Goal: Task Accomplishment & Management: Complete application form

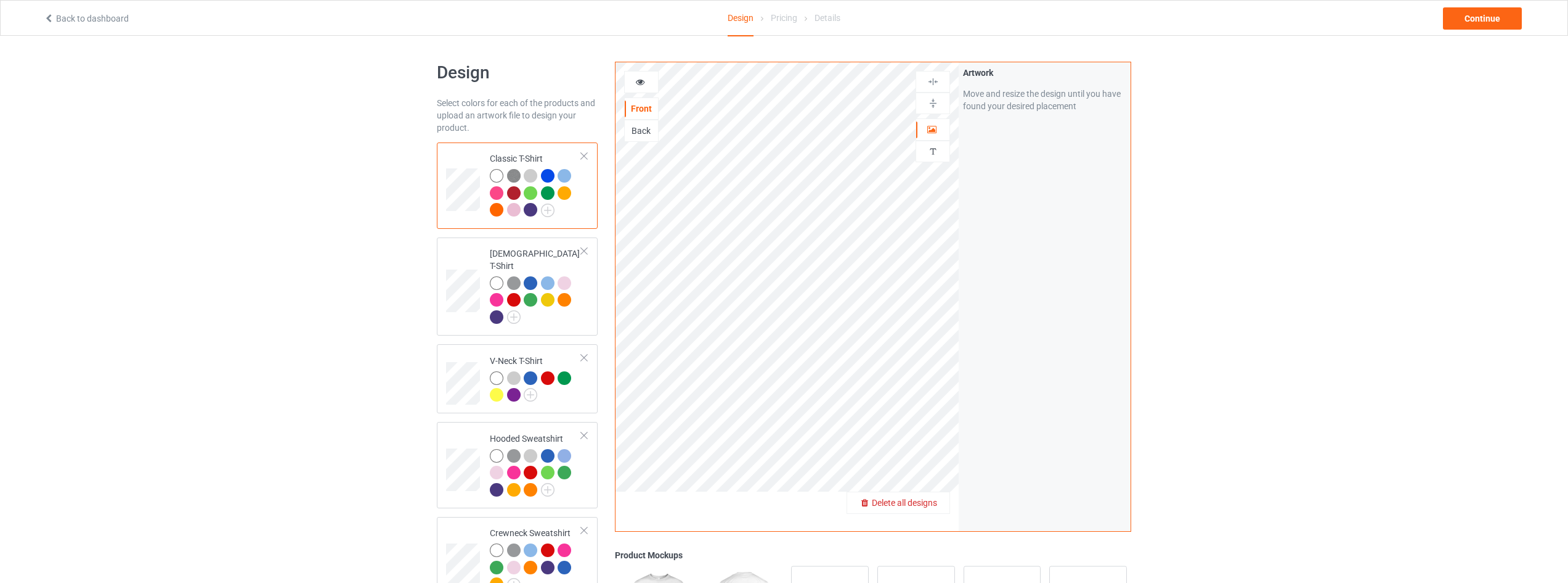
drag, startPoint x: 927, startPoint y: 497, endPoint x: 922, endPoint y: 504, distance: 8.6
click at [922, 504] on span "Delete all designs" at bounding box center [905, 502] width 65 height 10
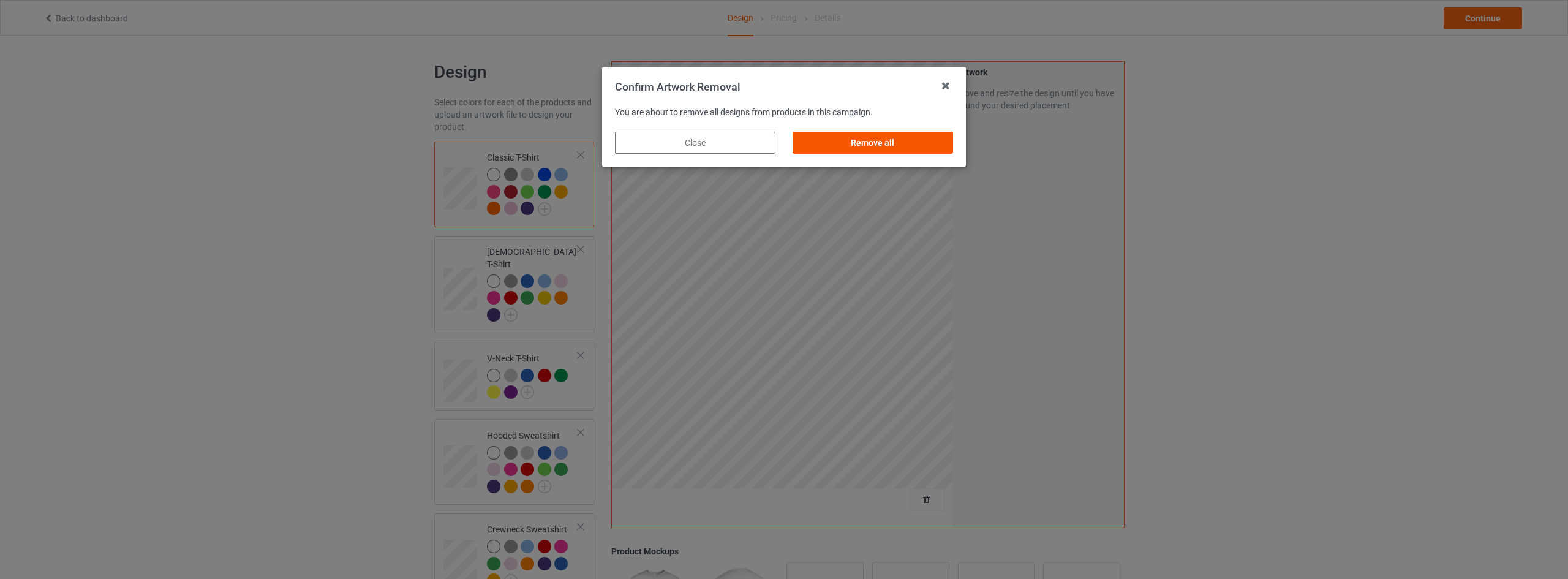
click at [904, 141] on div "Remove all" at bounding box center [873, 142] width 161 height 22
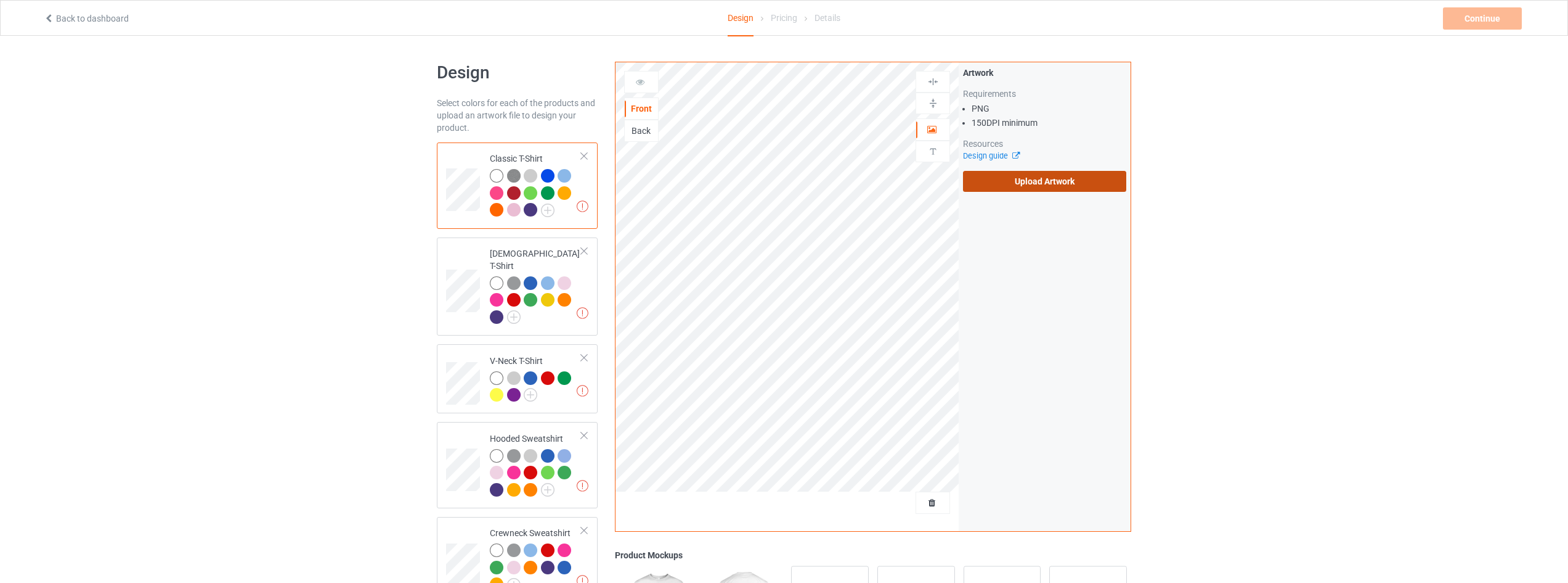
click at [1032, 184] on label "Upload Artwork" at bounding box center [1045, 181] width 163 height 21
click at [0, 0] on input "Upload Artwork" at bounding box center [0, 0] width 0 height 0
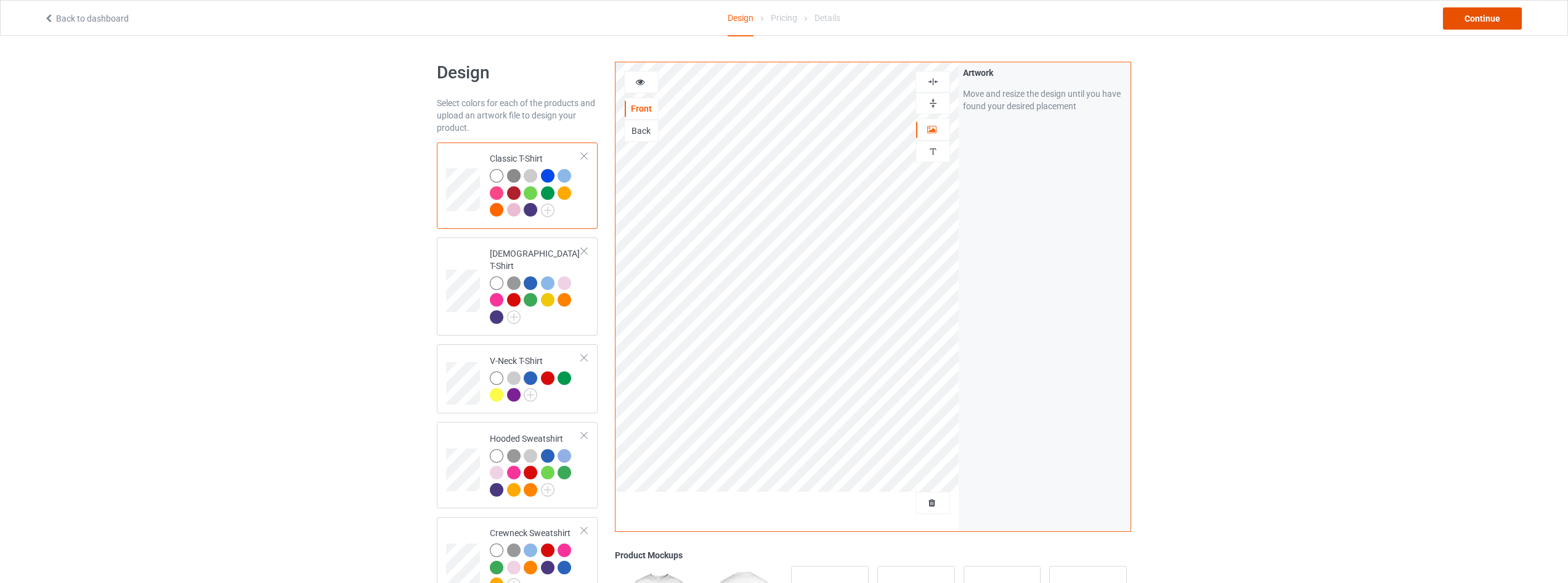
click at [1486, 22] on div "Continue" at bounding box center [1483, 18] width 79 height 22
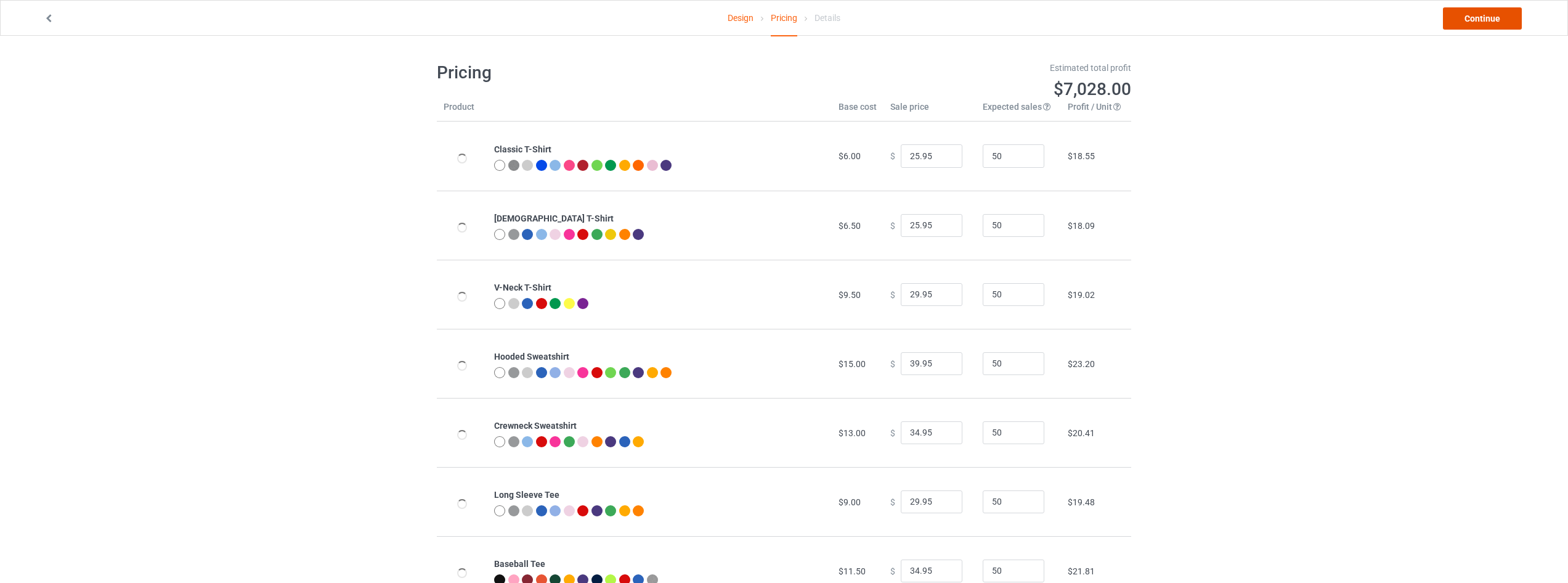
click at [1486, 22] on link "Continue" at bounding box center [1483, 18] width 79 height 22
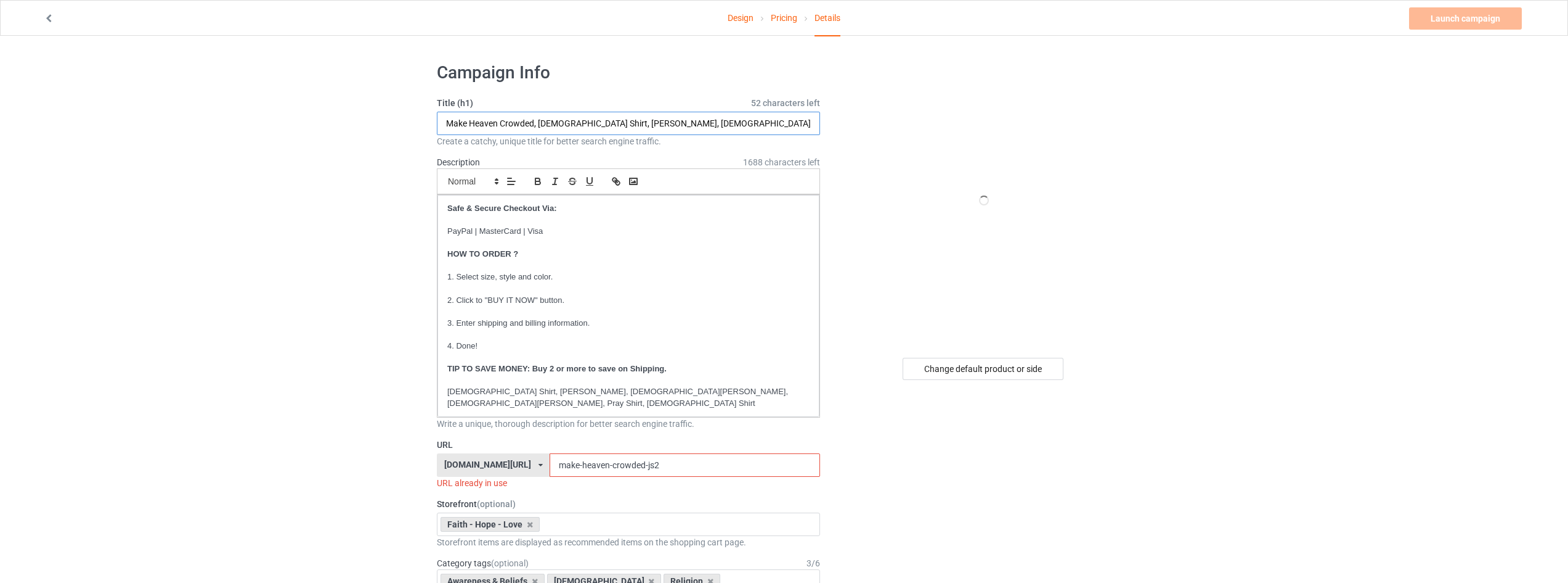
click at [524, 122] on input "Make Heaven Crowded, [DEMOGRAPHIC_DATA] Shirt, [PERSON_NAME], [DEMOGRAPHIC_DATA…" at bounding box center [628, 123] width 383 height 23
drag, startPoint x: 534, startPoint y: 119, endPoint x: 242, endPoint y: 121, distance: 292.0
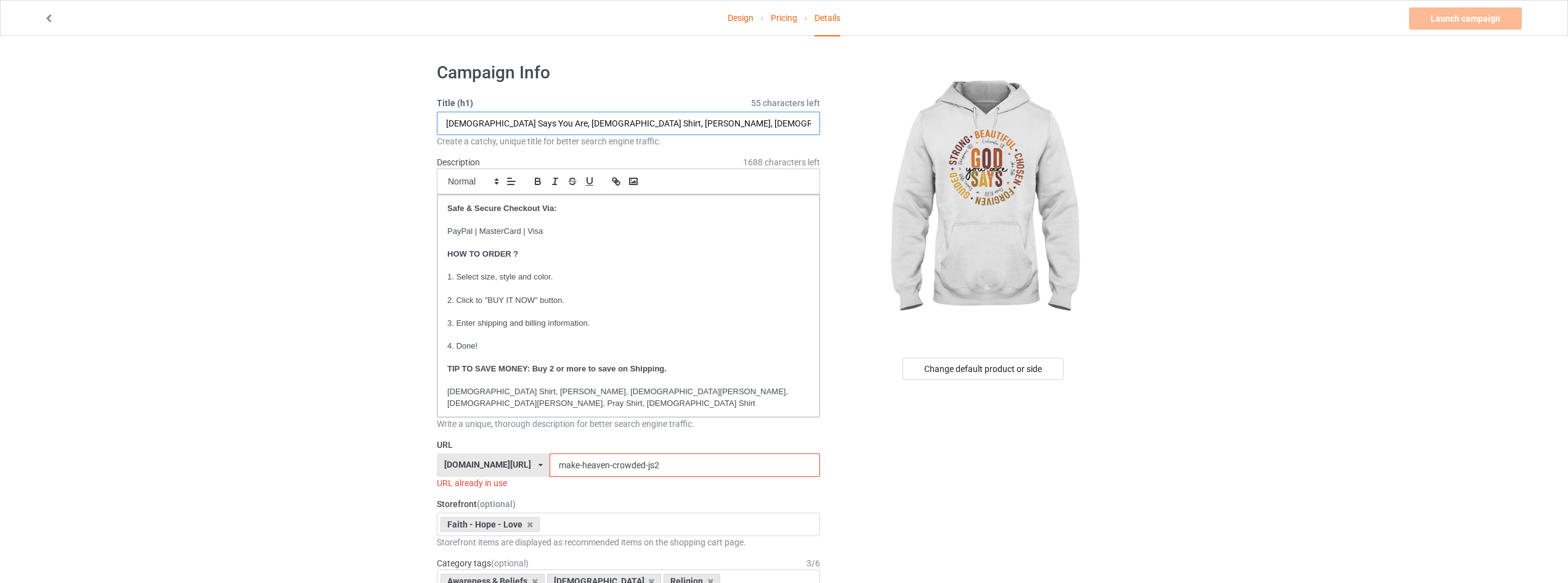
type input "[DEMOGRAPHIC_DATA] Says You Are, [DEMOGRAPHIC_DATA] Shirt, [PERSON_NAME], [DEMO…"
click at [983, 369] on div "Change default product or side" at bounding box center [983, 368] width 161 height 22
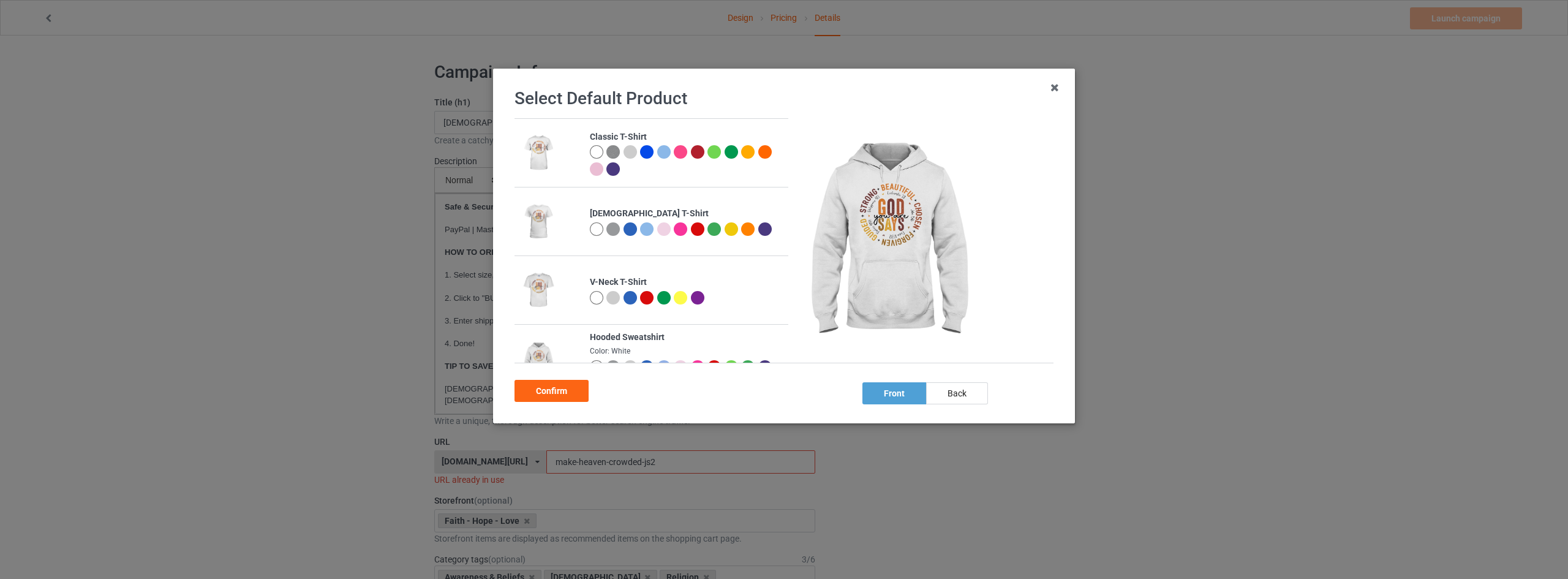
click at [591, 222] on div at bounding box center [596, 229] width 14 height 14
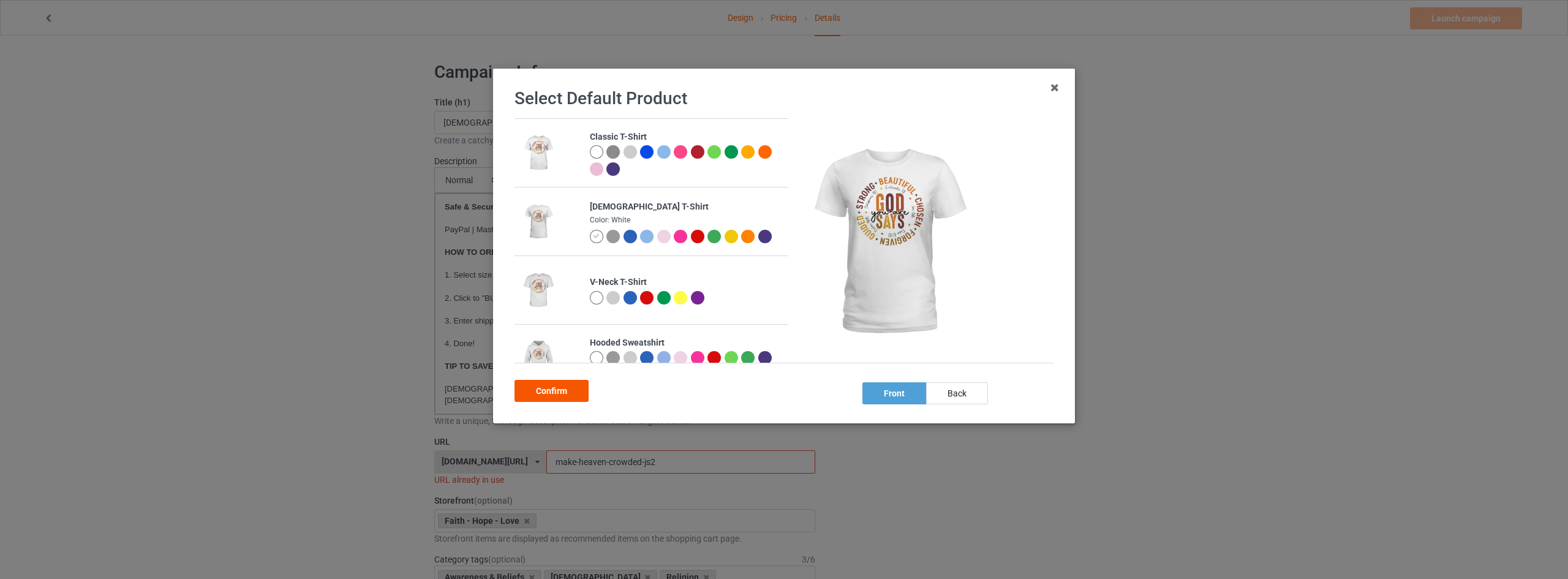
click at [539, 390] on div "Confirm" at bounding box center [551, 391] width 74 height 22
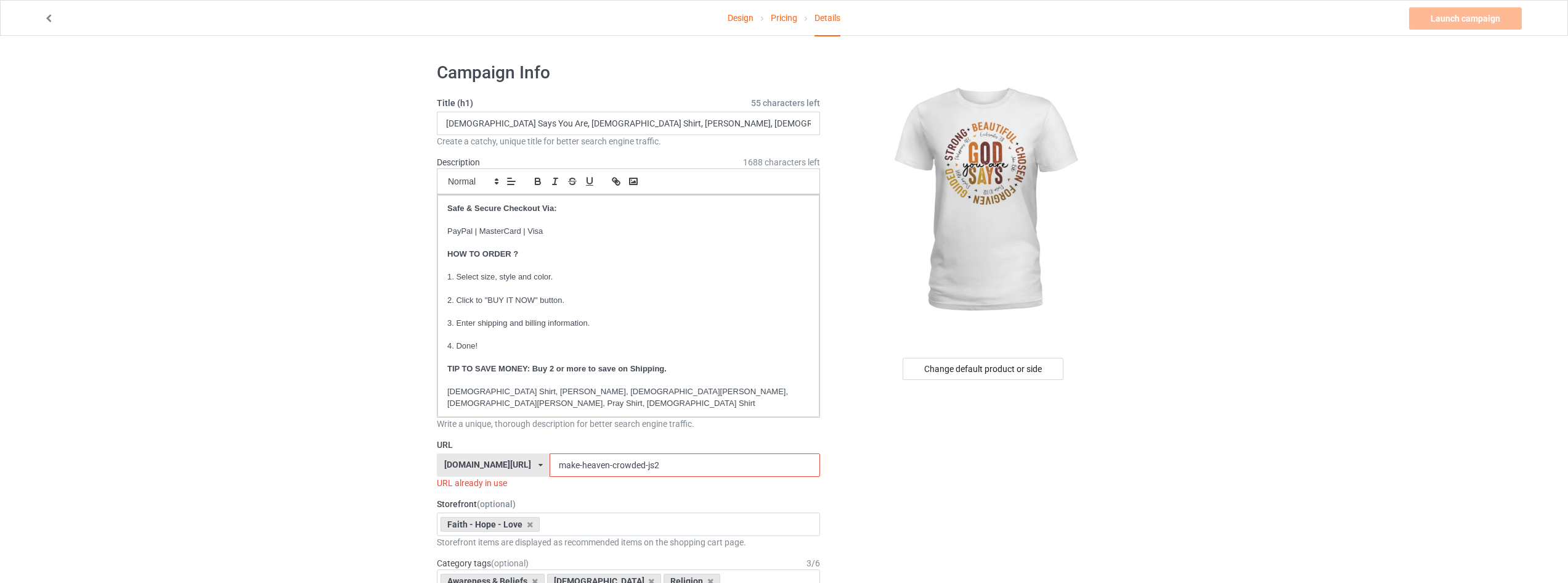
drag, startPoint x: 655, startPoint y: 450, endPoint x: 273, endPoint y: 448, distance: 382.0
drag, startPoint x: 604, startPoint y: 453, endPoint x: 669, endPoint y: 453, distance: 65.0
click at [662, 453] on input "god-says-js2" at bounding box center [684, 464] width 270 height 23
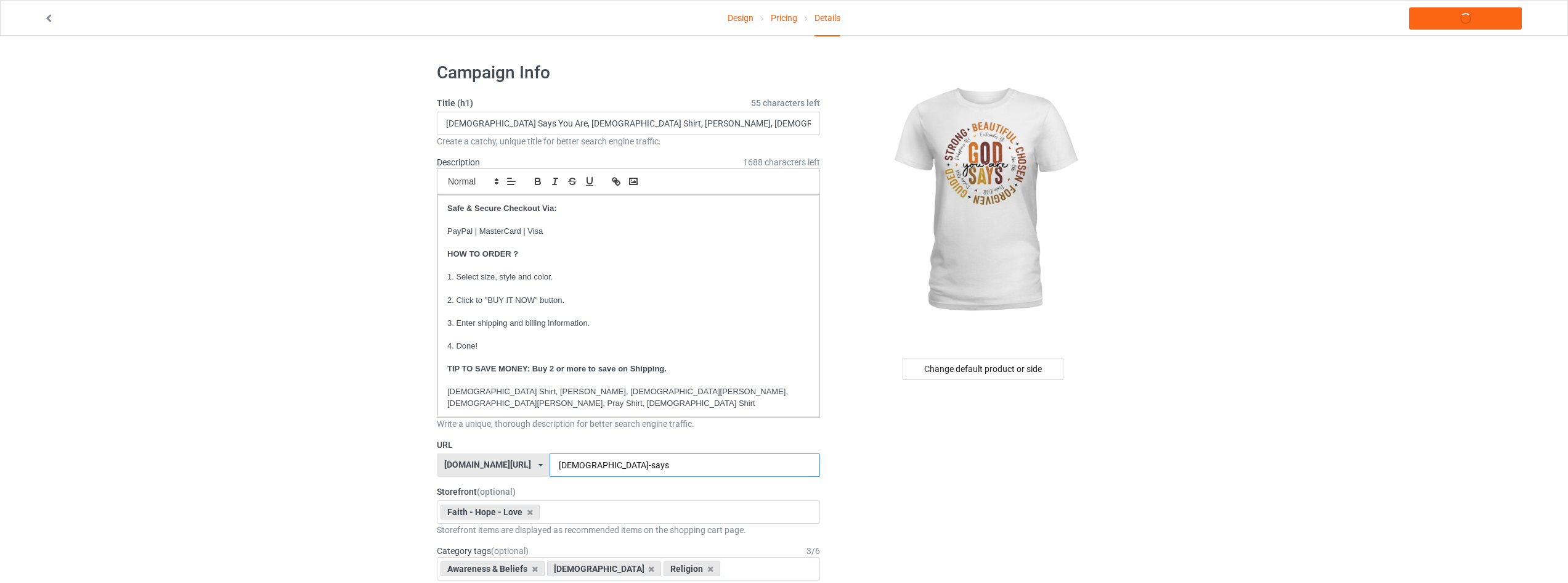
type input "[DEMOGRAPHIC_DATA]-says"
click at [1467, 19] on link "Launch campaign" at bounding box center [1465, 18] width 113 height 22
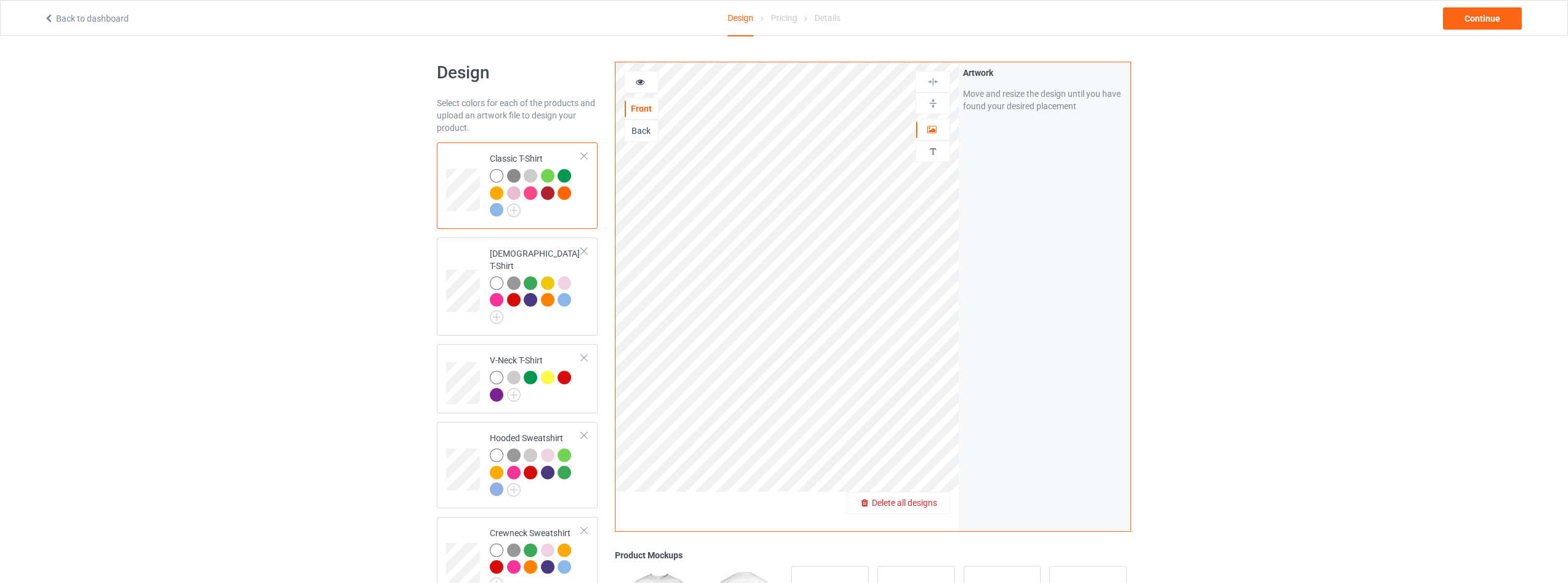
drag, startPoint x: 929, startPoint y: 496, endPoint x: 932, endPoint y: 504, distance: 8.5
click at [932, 504] on span "Delete all designs" at bounding box center [905, 502] width 65 height 10
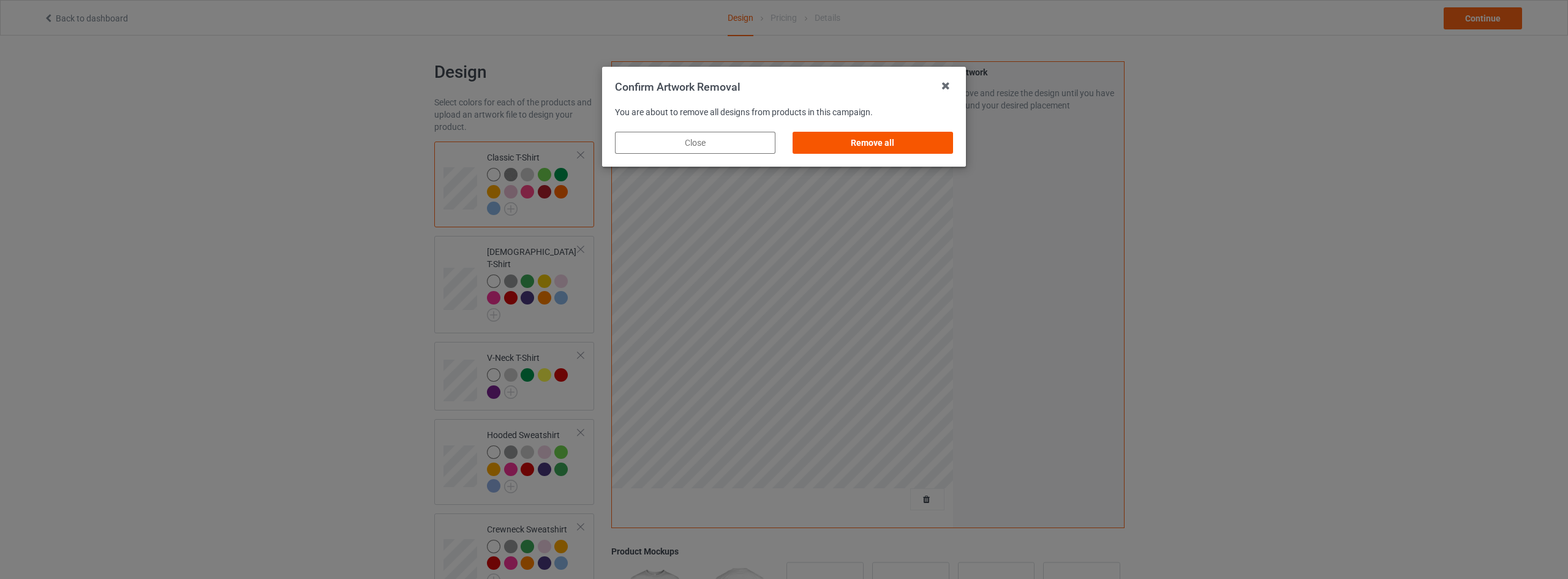
click at [883, 138] on div "Remove all" at bounding box center [873, 142] width 161 height 22
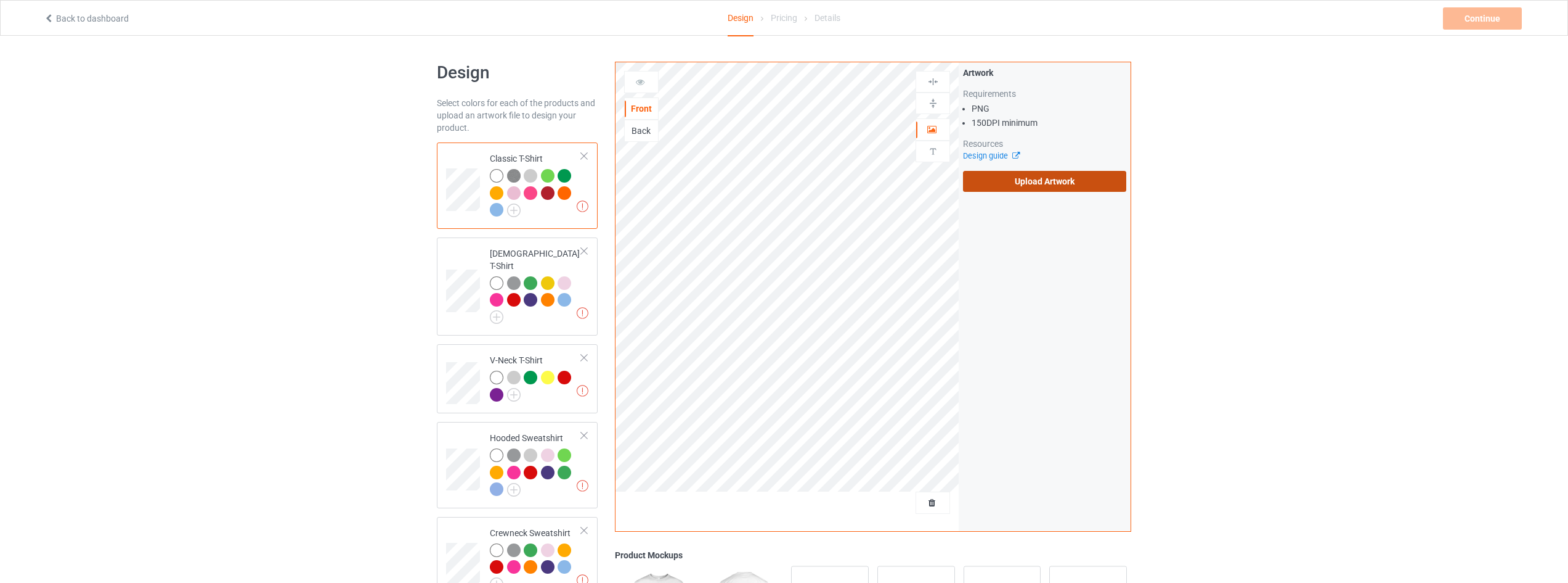
click at [1034, 175] on label "Upload Artwork" at bounding box center [1045, 181] width 163 height 21
click at [0, 0] on input "Upload Artwork" at bounding box center [0, 0] width 0 height 0
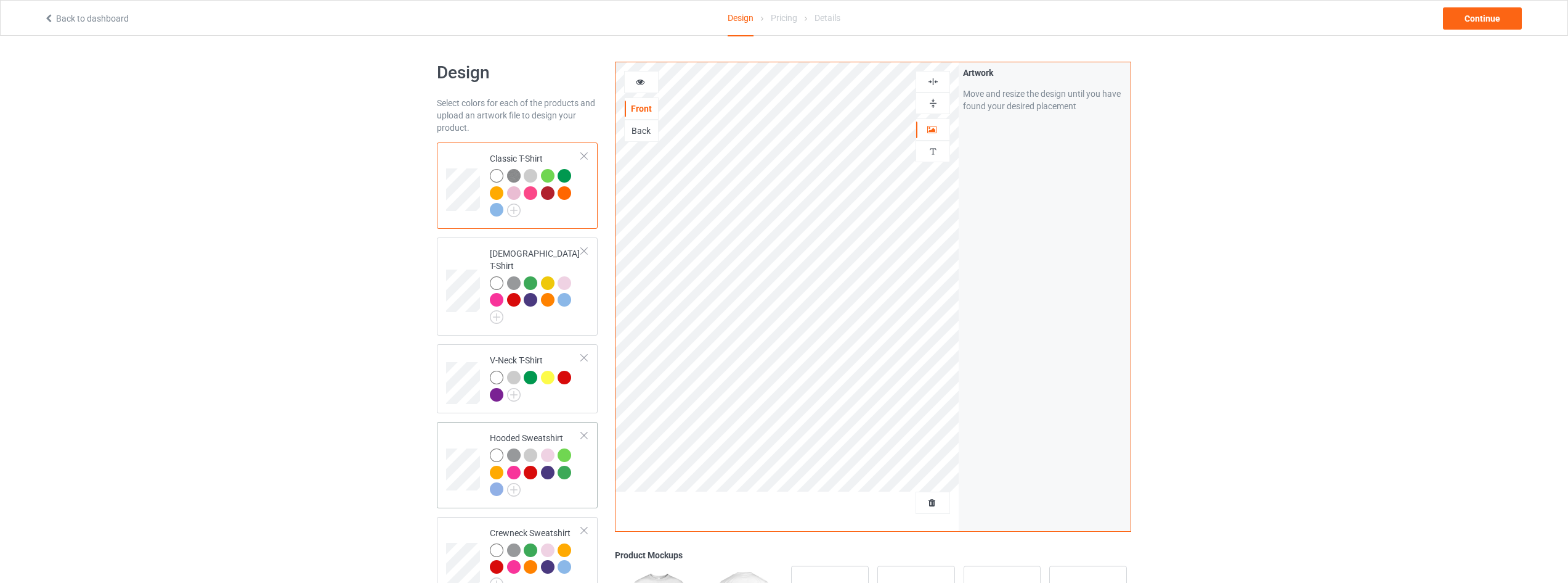
click at [551, 481] on div at bounding box center [536, 474] width 92 height 51
click at [1481, 15] on div "Continue" at bounding box center [1483, 18] width 79 height 22
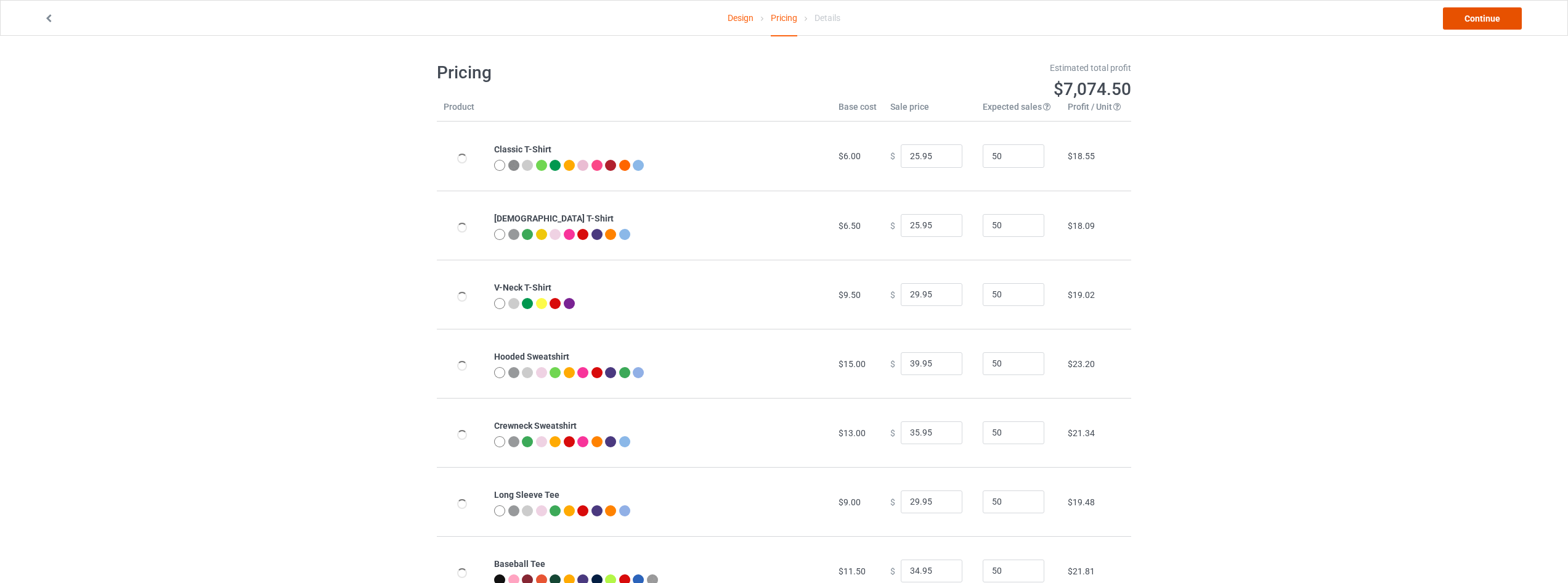
click at [1481, 15] on link "Continue" at bounding box center [1483, 18] width 79 height 22
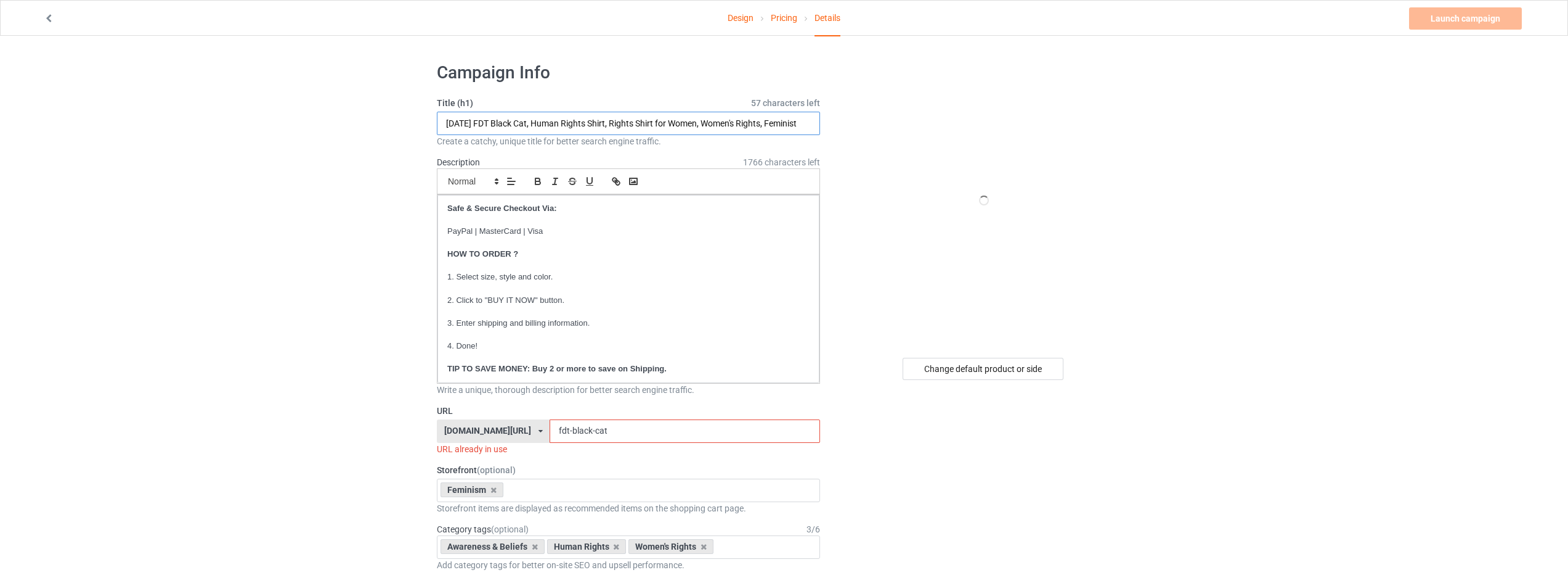
click at [591, 120] on input "Halloween FDT Black Cat, Human Rights Shirt, Rights Shirt for Women, Women's Ri…" at bounding box center [628, 123] width 383 height 23
drag, startPoint x: 542, startPoint y: 120, endPoint x: 386, endPoint y: 117, distance: 156.0
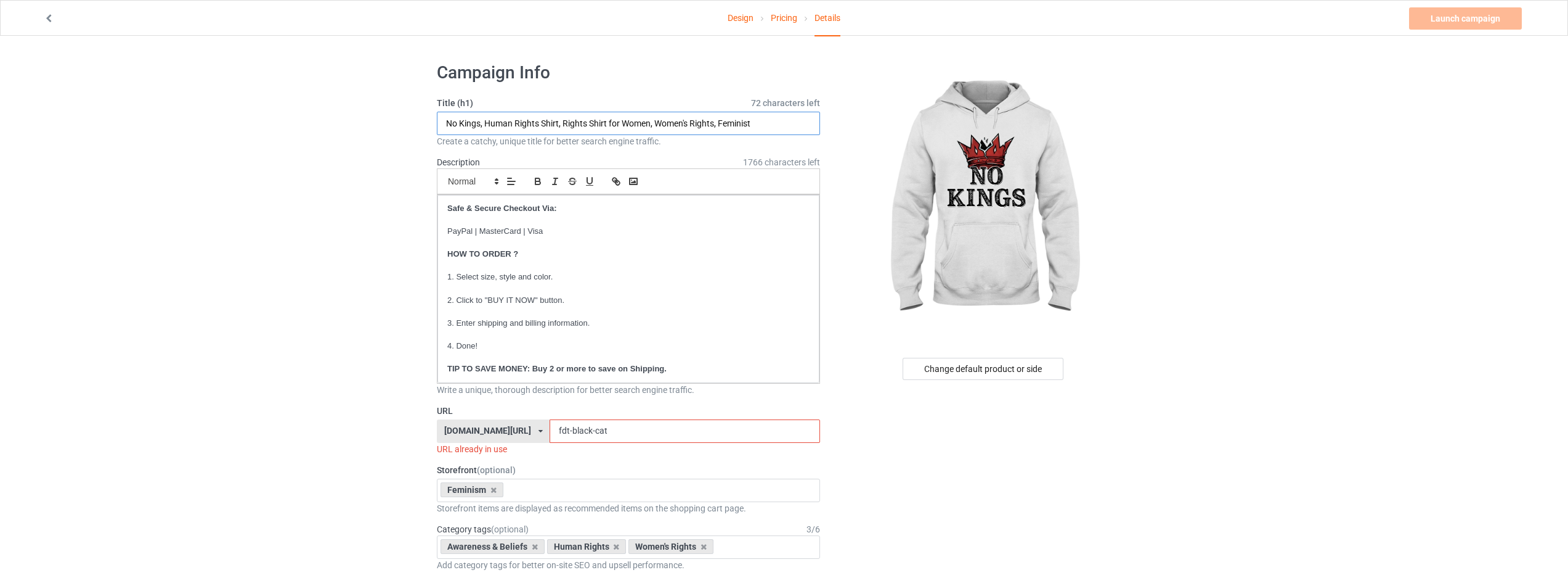
type input "No Kings, Human Rights Shirt, Rights Shirt for Women, Women's Rights, Feminist"
drag, startPoint x: 658, startPoint y: 433, endPoint x: 345, endPoint y: 432, distance: 313.0
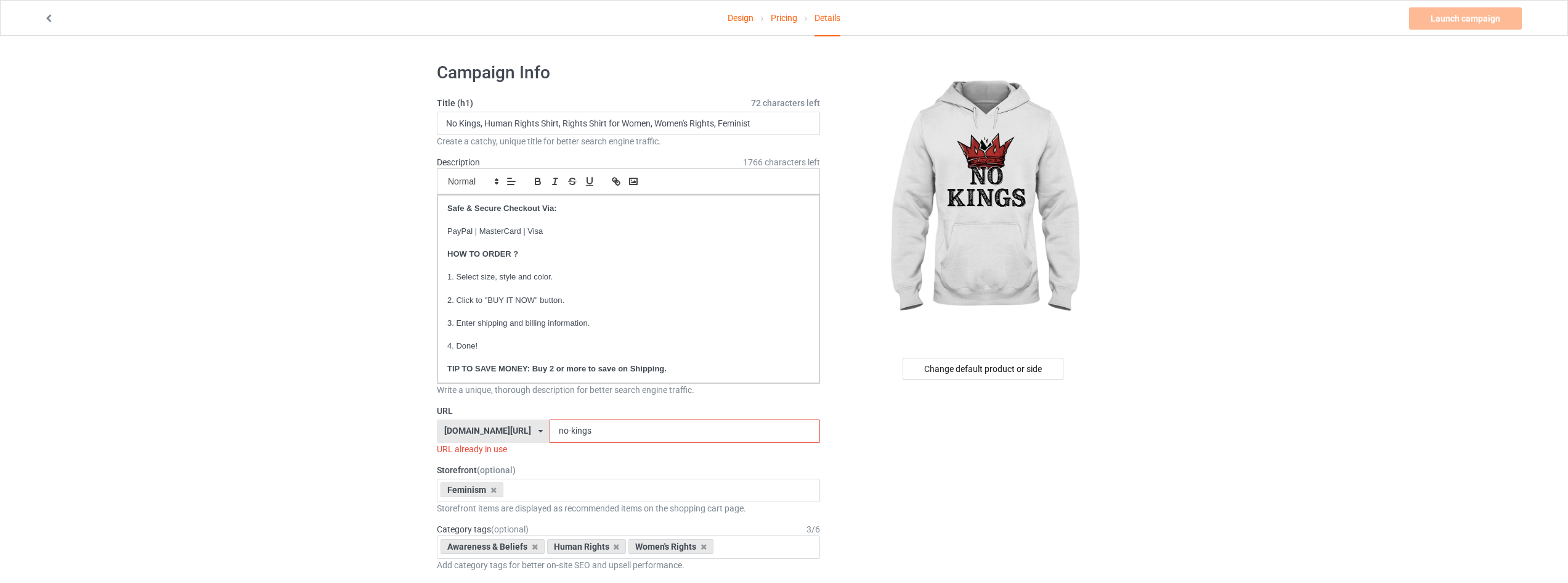
click at [643, 416] on label "URL" at bounding box center [628, 411] width 383 height 12
click at [646, 429] on input "no-kings" at bounding box center [684, 430] width 270 height 23
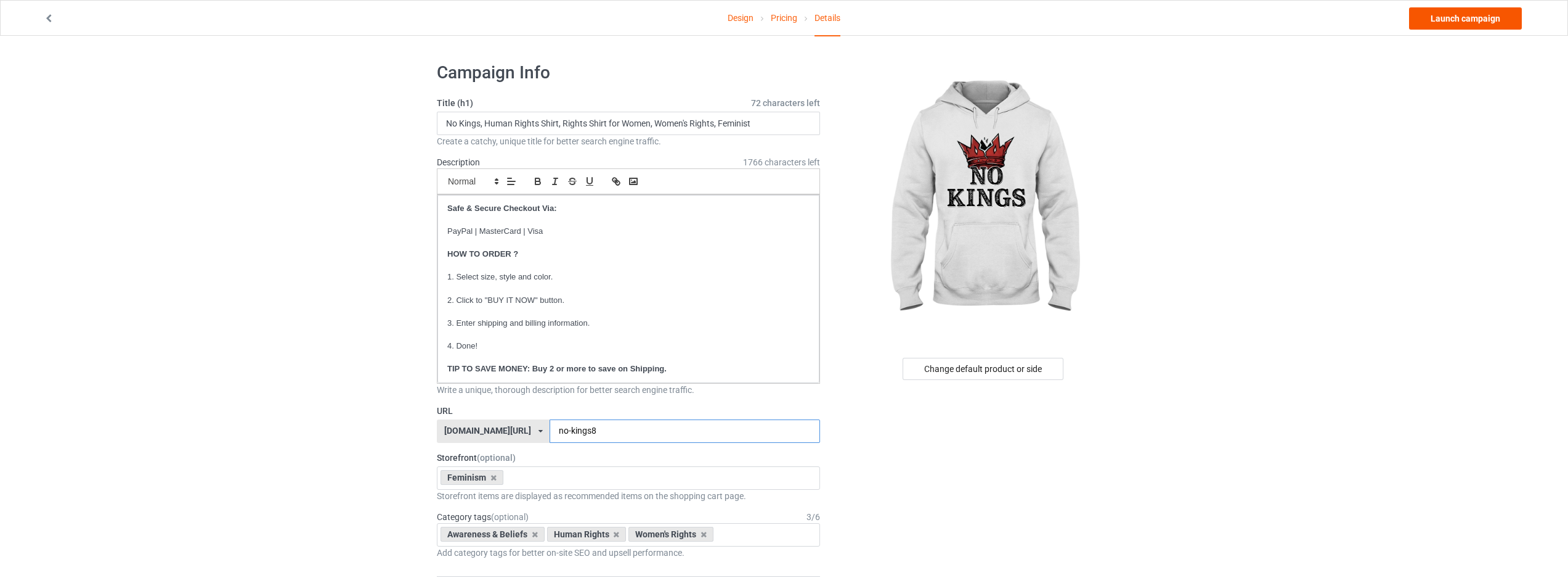
type input "no-kings8"
click at [1478, 20] on link "Launch campaign" at bounding box center [1465, 18] width 113 height 22
